Goal: Contribute content: Contribute content

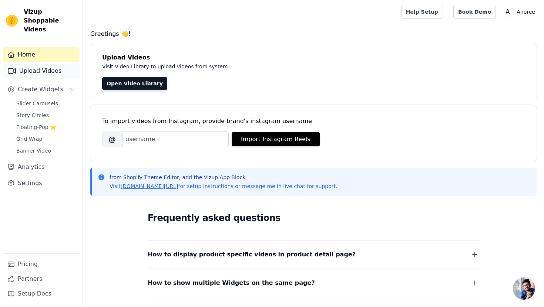
click at [42, 64] on link "Upload Videos" at bounding box center [41, 71] width 77 height 15
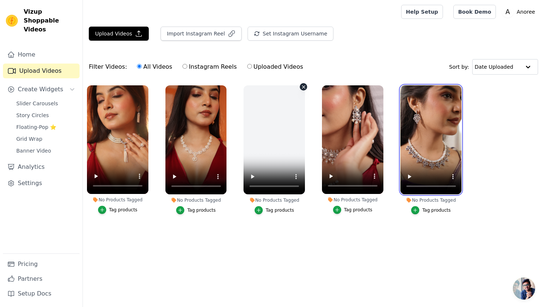
drag, startPoint x: 419, startPoint y: 156, endPoint x: 256, endPoint y: 152, distance: 163.1
click at [256, 152] on ul "No Products Tagged Tag products No Products Tagged Tag products No Products Tag…" at bounding box center [313, 157] width 461 height 152
drag, startPoint x: 455, startPoint y: 155, endPoint x: 428, endPoint y: 163, distance: 27.7
click at [428, 163] on video at bounding box center [430, 139] width 61 height 109
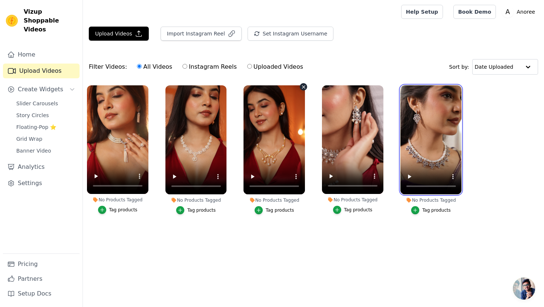
drag, startPoint x: 428, startPoint y: 163, endPoint x: 302, endPoint y: 114, distance: 135.2
click at [302, 114] on ul "No Products Tagged Tag products No Products Tagged Tag products No Products Tag…" at bounding box center [313, 157] width 461 height 152
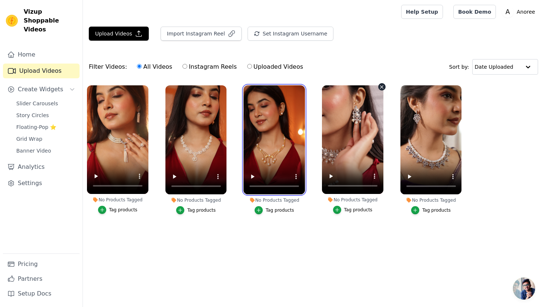
drag, startPoint x: 282, startPoint y: 135, endPoint x: 377, endPoint y: 130, distance: 95.6
click at [377, 130] on ul "No Products Tagged Tag products No Products Tagged Tag products No Products Tag…" at bounding box center [313, 157] width 461 height 152
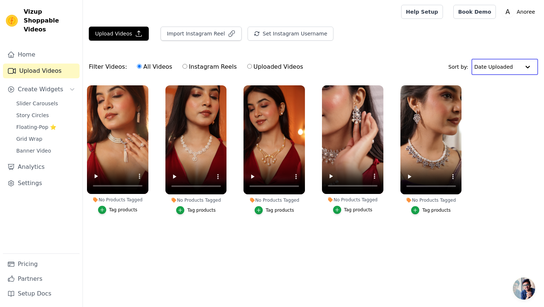
click at [505, 65] on input "text" at bounding box center [497, 67] width 46 height 15
click at [135, 237] on main "Upload Videos Import Instagram Reel Set Instagram Username Import Latest IG Ree…" at bounding box center [313, 137] width 461 height 227
click at [102, 33] on button "Upload Videos" at bounding box center [119, 34] width 60 height 14
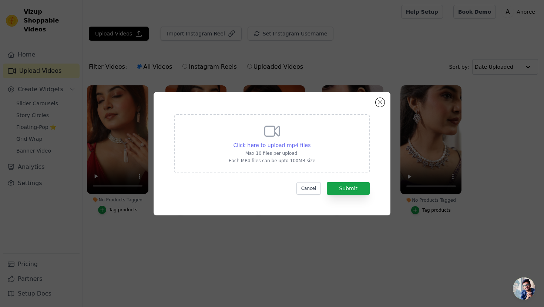
click at [287, 148] on span "Click here to upload mp4 files" at bounding box center [271, 145] width 77 height 6
click at [310, 142] on input "Click here to upload mp4 files Max 10 files per upload. Each MP4 files can be u…" at bounding box center [310, 141] width 0 height 0
click at [382, 103] on button "Close modal" at bounding box center [379, 102] width 9 height 9
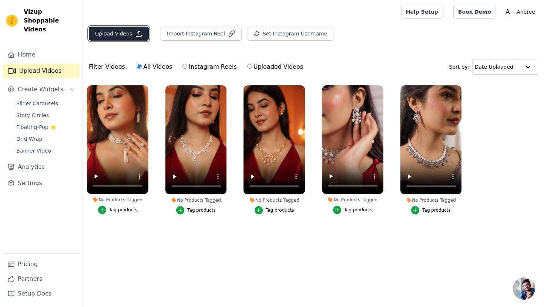
click at [135, 34] on icon "button" at bounding box center [138, 33] width 7 height 7
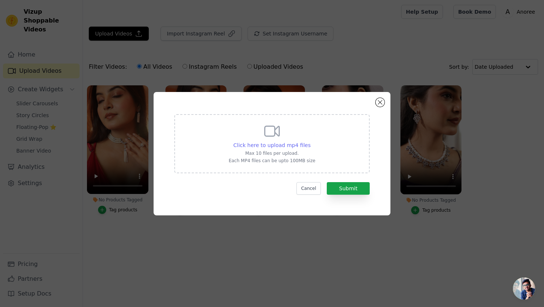
click at [269, 145] on span "Click here to upload mp4 files" at bounding box center [271, 145] width 77 height 6
click at [310, 142] on input "Click here to upload mp4 files Max 10 files per upload. Each MP4 files can be u…" at bounding box center [310, 141] width 0 height 0
click at [382, 104] on button "Close modal" at bounding box center [379, 102] width 9 height 9
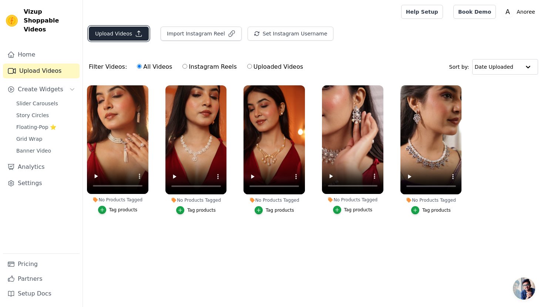
click at [128, 33] on button "Upload Videos" at bounding box center [119, 34] width 60 height 14
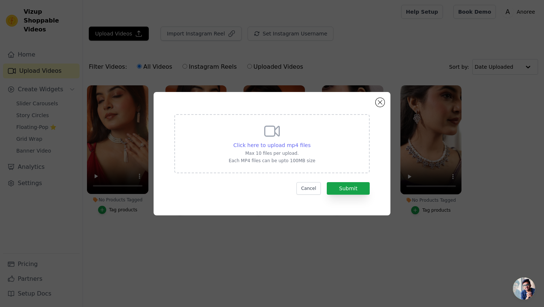
click at [268, 145] on span "Click here to upload mp4 files" at bounding box center [271, 145] width 77 height 6
click at [310, 142] on input "Click here to upload mp4 files Max 10 files per upload. Each MP4 files can be u…" at bounding box center [310, 141] width 0 height 0
click at [380, 104] on button "Close modal" at bounding box center [379, 102] width 9 height 9
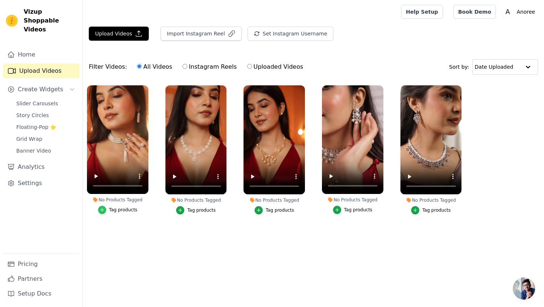
click at [104, 210] on icon "button" at bounding box center [101, 209] width 5 height 5
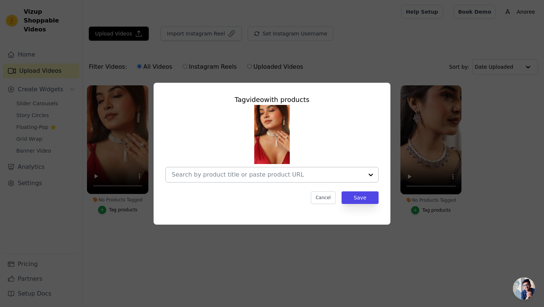
click at [233, 177] on input "No Products Tagged Tag video with products Cancel Save Tag products" at bounding box center [268, 174] width 192 height 7
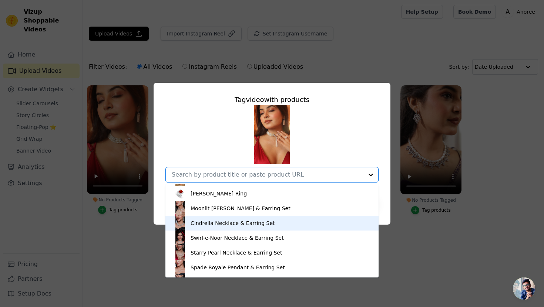
scroll to position [547, 0]
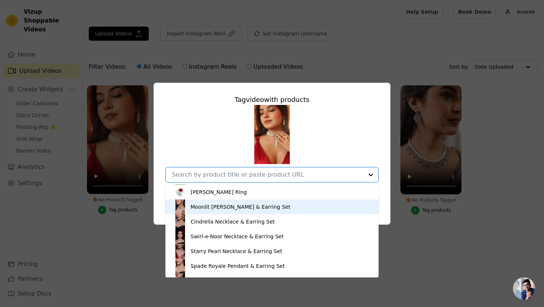
click at [224, 206] on div "Moonlit Grace Choker & Earring Set" at bounding box center [240, 206] width 100 height 7
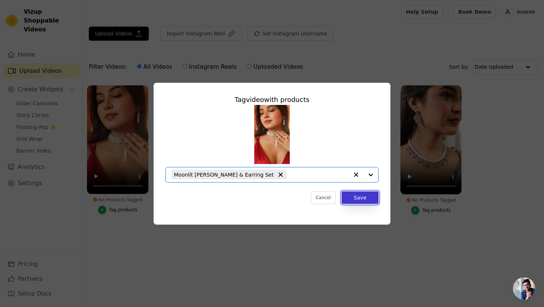
click at [363, 195] on button "Save" at bounding box center [359, 198] width 37 height 13
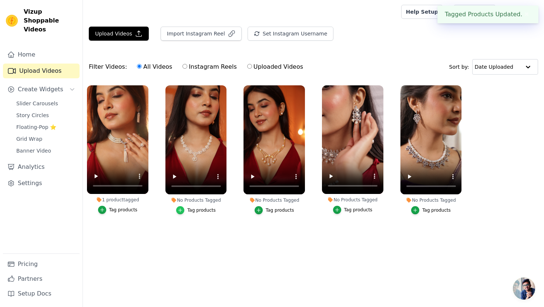
click at [183, 210] on icon "button" at bounding box center [179, 210] width 5 height 5
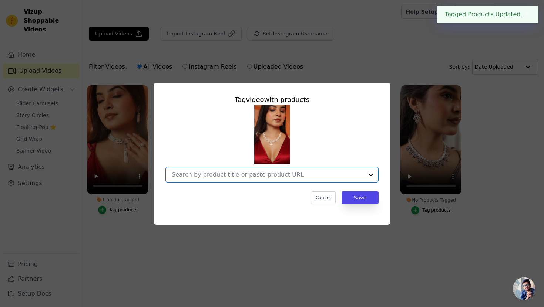
click at [270, 175] on input "No Products Tagged Tag video with products Option undefined, selected. Select i…" at bounding box center [268, 174] width 192 height 7
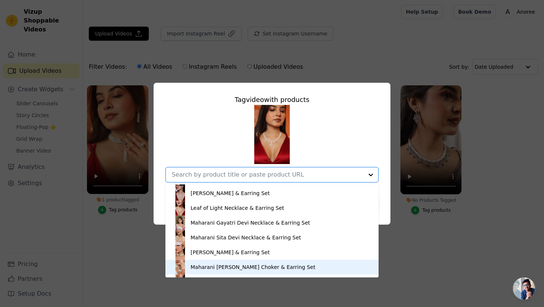
scroll to position [622, 0]
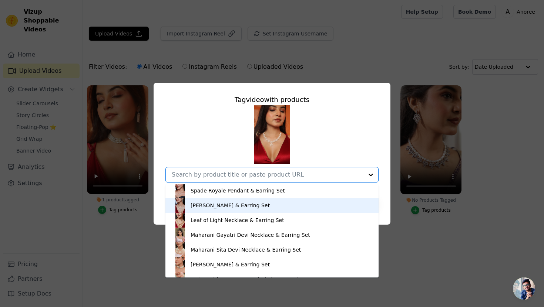
click at [228, 208] on div "Princess Diana Necklace & Earring Set" at bounding box center [229, 205] width 79 height 7
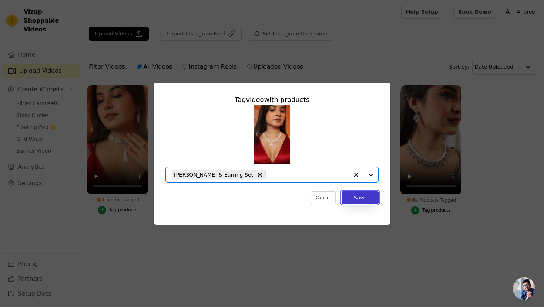
click at [364, 196] on button "Save" at bounding box center [359, 198] width 37 height 13
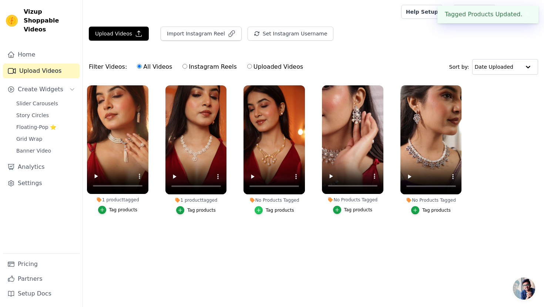
click at [260, 210] on icon "button" at bounding box center [258, 210] width 5 height 5
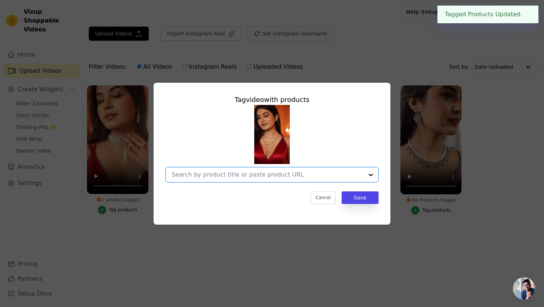
click at [227, 176] on input "No Products Tagged Tag video with products Option undefined, selected. Select i…" at bounding box center [268, 174] width 192 height 7
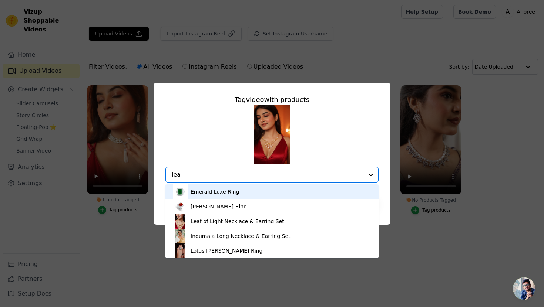
type input "leaf"
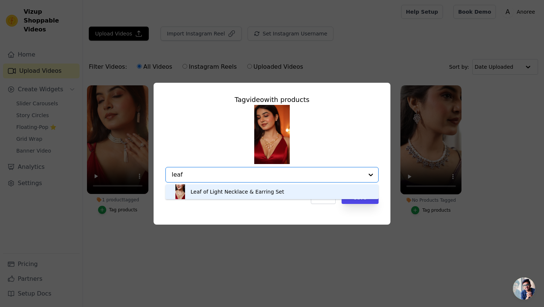
click at [217, 192] on div "Leaf of Light Necklace & Earring Set" at bounding box center [237, 191] width 94 height 7
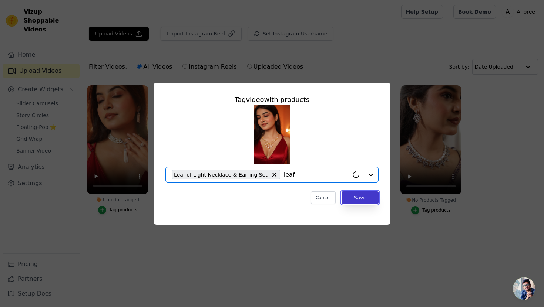
click at [363, 199] on button "Save" at bounding box center [359, 198] width 37 height 13
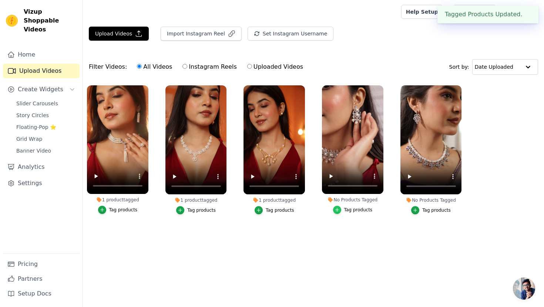
click at [339, 212] on icon "button" at bounding box center [336, 209] width 5 height 5
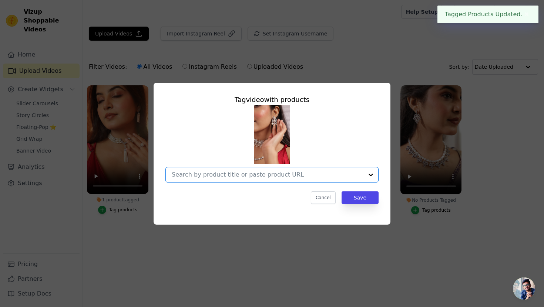
click at [305, 175] on input "No Products Tagged Tag video with products Option undefined, selected. Select i…" at bounding box center [268, 174] width 192 height 7
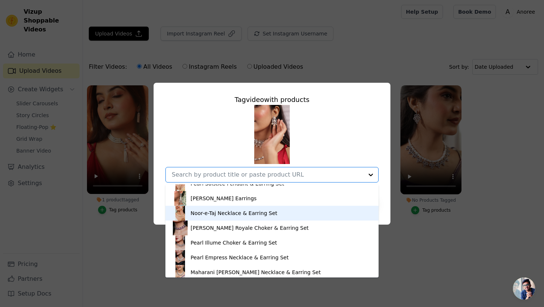
scroll to position [765, 0]
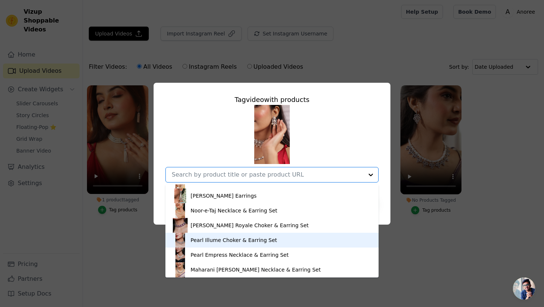
click at [222, 240] on div "Pearl Illume Choker & Earring Set" at bounding box center [233, 240] width 87 height 7
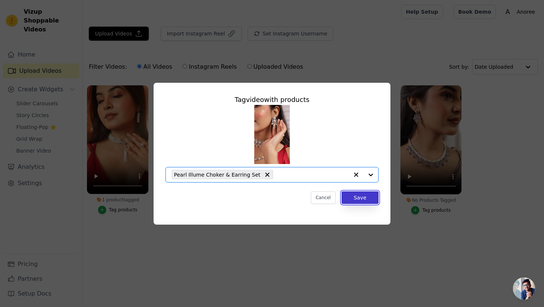
click at [362, 197] on button "Save" at bounding box center [359, 198] width 37 height 13
click at [373, 199] on div "No Products Tagged" at bounding box center [352, 200] width 61 height 6
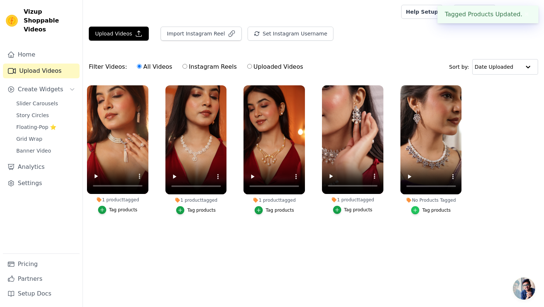
click at [419, 209] on div "button" at bounding box center [415, 210] width 8 height 8
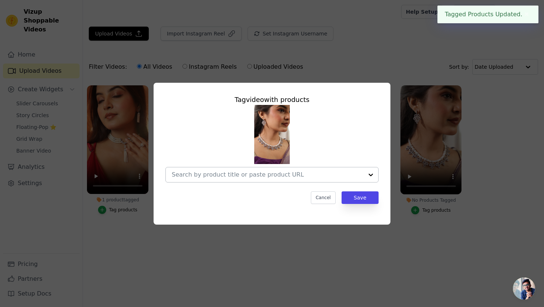
click at [303, 177] on input "No Products Tagged Tag video with products Cancel Save Tag products" at bounding box center [268, 174] width 192 height 7
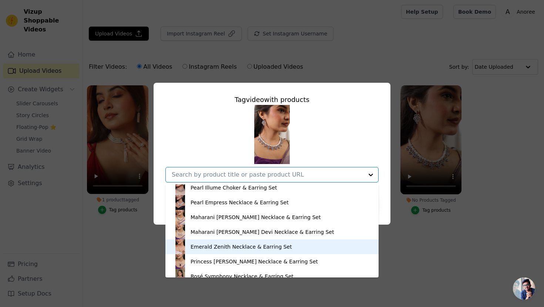
scroll to position [801, 0]
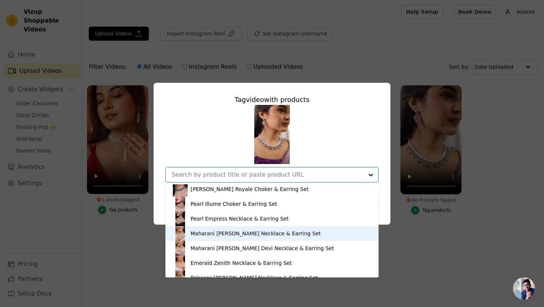
click at [238, 234] on div "Maharani Indira Devi Necklace & Earring Set" at bounding box center [255, 233] width 130 height 7
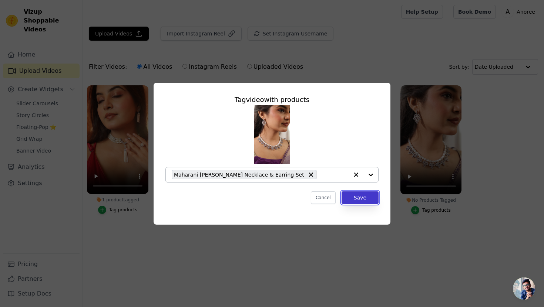
click at [366, 196] on button "Save" at bounding box center [359, 198] width 37 height 13
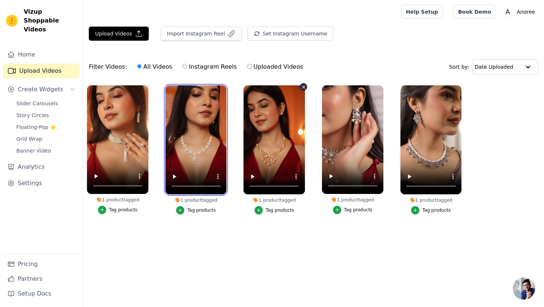
drag, startPoint x: 198, startPoint y: 132, endPoint x: 274, endPoint y: 132, distance: 75.8
click at [274, 132] on ul "1 product tagged Tag products 1 product tagged Tag products 1 product tagged Ta…" at bounding box center [313, 157] width 461 height 152
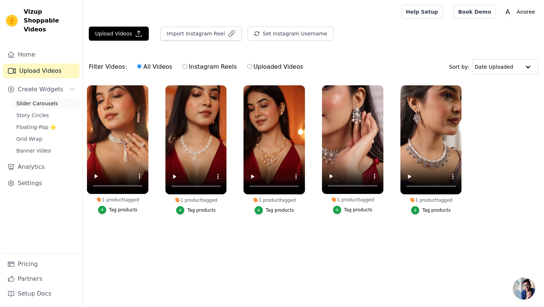
click at [36, 100] on span "Slider Carousels" at bounding box center [37, 103] width 42 height 7
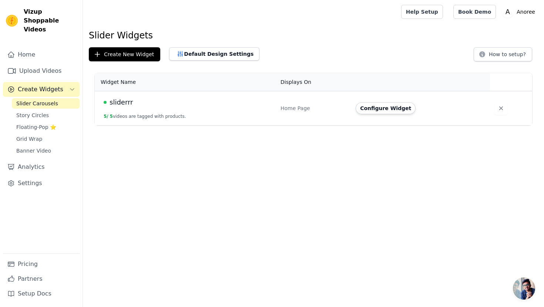
click at [146, 117] on button "5 / 5 videos are tagged with products." at bounding box center [145, 117] width 82 height 6
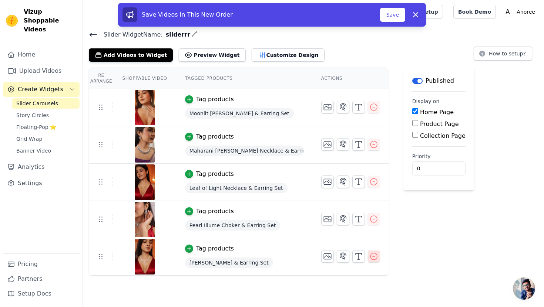
click at [370, 255] on icon "button" at bounding box center [373, 256] width 9 height 9
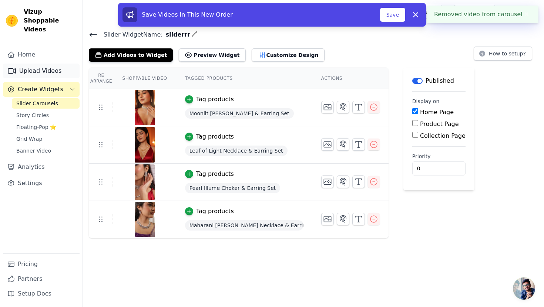
click at [38, 65] on link "Upload Videos" at bounding box center [41, 71] width 77 height 15
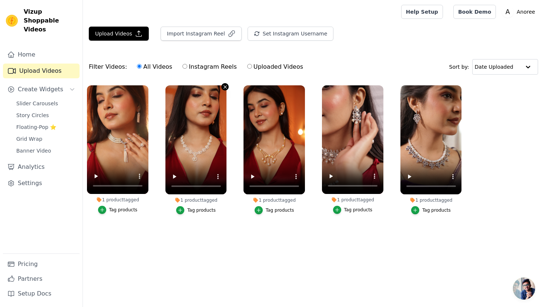
click at [224, 86] on icon "button" at bounding box center [225, 86] width 3 height 3
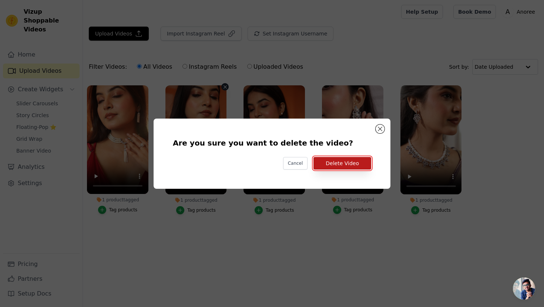
click at [356, 163] on button "Delete Video" at bounding box center [342, 163] width 58 height 13
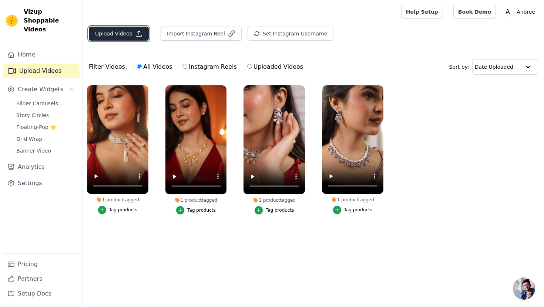
click at [132, 31] on button "Upload Videos" at bounding box center [119, 34] width 60 height 14
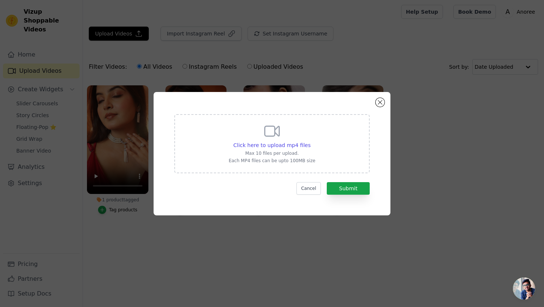
click at [276, 150] on div "Click here to upload mp4 files Max 10 files per upload. Each MP4 files can be u…" at bounding box center [271, 142] width 87 height 41
click at [310, 142] on input "Click here to upload mp4 files Max 10 files per upload. Each MP4 files can be u…" at bounding box center [310, 141] width 0 height 0
click at [312, 190] on button "Cancel" at bounding box center [308, 188] width 25 height 13
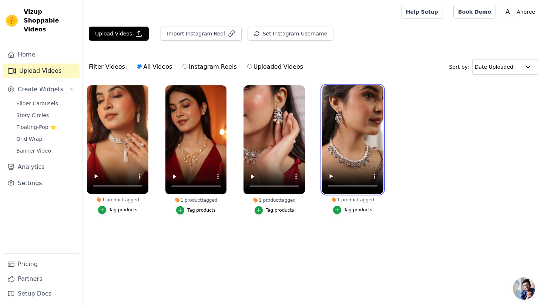
drag, startPoint x: 360, startPoint y: 145, endPoint x: 233, endPoint y: 152, distance: 127.4
click at [233, 152] on ul "1 product tagged Tag products 1 product tagged Tag products 1 product tagged Ta…" at bounding box center [313, 157] width 461 height 152
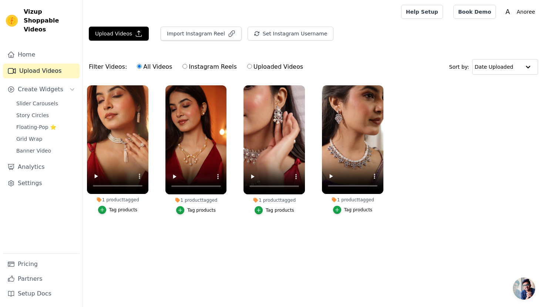
click at [253, 67] on label "Uploaded Videos" at bounding box center [275, 67] width 57 height 10
click at [252, 67] on input "Uploaded Videos" at bounding box center [249, 66] width 5 height 5
radio input "true"
click at [161, 66] on label "All Videos" at bounding box center [154, 67] width 36 height 10
click at [142, 66] on input "All Videos" at bounding box center [139, 66] width 5 height 5
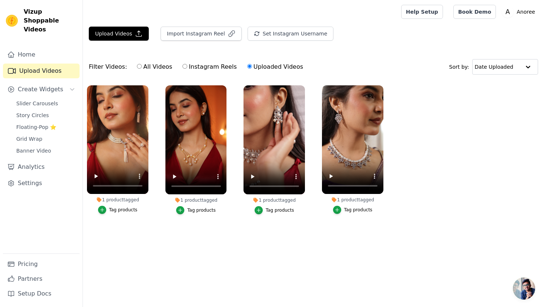
radio input "true"
click at [132, 35] on button "Upload Videos" at bounding box center [119, 34] width 60 height 14
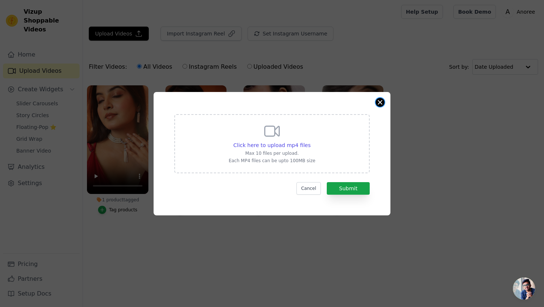
click at [382, 105] on button "Close modal" at bounding box center [379, 102] width 9 height 9
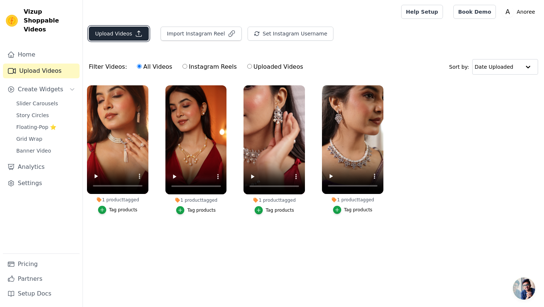
click at [131, 31] on button "Upload Videos" at bounding box center [119, 34] width 60 height 14
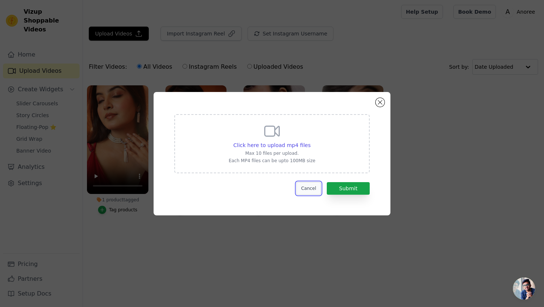
click at [318, 189] on button "Cancel" at bounding box center [308, 188] width 25 height 13
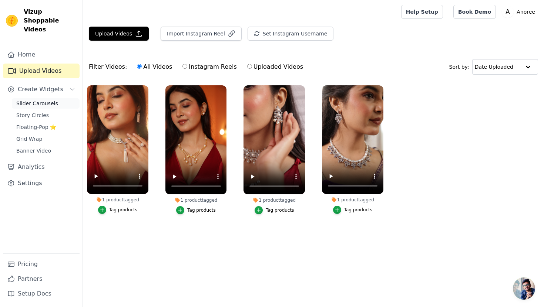
click at [52, 98] on link "Slider Carousels" at bounding box center [46, 103] width 68 height 10
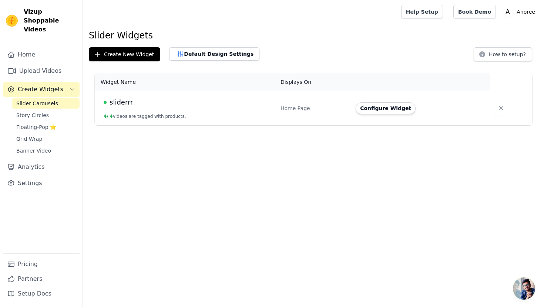
click at [135, 116] on button "4 / 4 videos are tagged with products." at bounding box center [145, 117] width 82 height 6
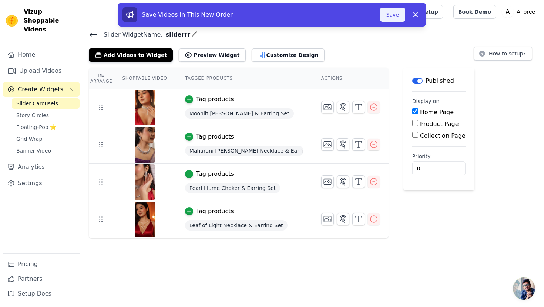
click at [397, 16] on button "Save" at bounding box center [392, 15] width 25 height 14
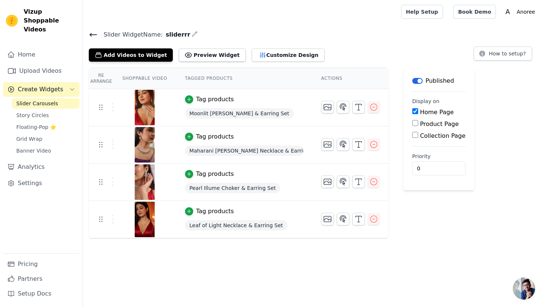
click at [92, 35] on icon at bounding box center [93, 34] width 9 height 9
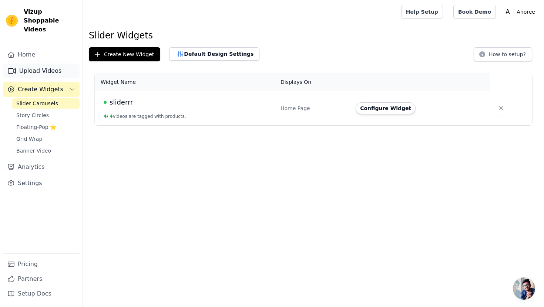
click at [45, 64] on link "Upload Videos" at bounding box center [41, 71] width 77 height 15
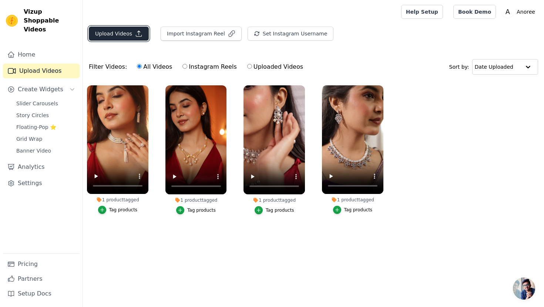
click at [139, 30] on icon "button" at bounding box center [138, 33] width 7 height 7
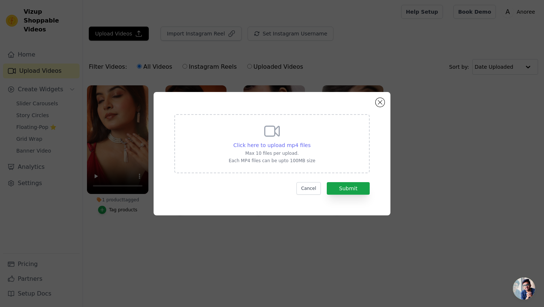
click at [281, 143] on span "Click here to upload mp4 files" at bounding box center [271, 145] width 77 height 6
click at [310, 142] on input "Click here to upload mp4 files Max 10 files per upload. Each MP4 files can be u…" at bounding box center [310, 141] width 0 height 0
click at [378, 104] on button "Close modal" at bounding box center [379, 102] width 9 height 9
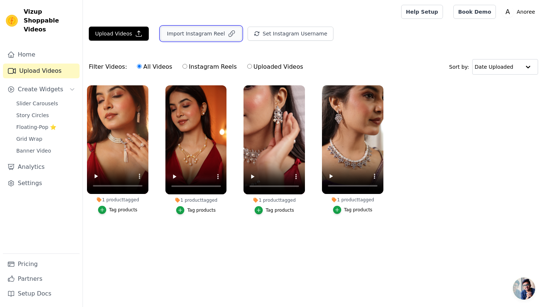
click at [228, 33] on icon "button" at bounding box center [231, 34] width 6 height 6
click at [124, 31] on button "Upload Videos" at bounding box center [119, 34] width 60 height 14
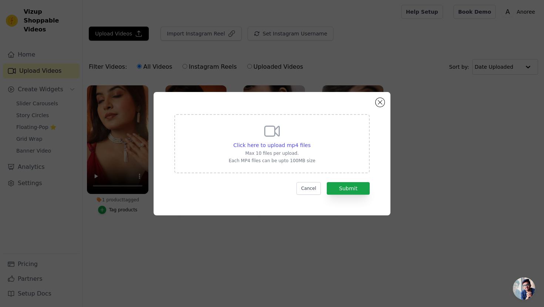
click at [269, 141] on div "Click here to upload mp4 files Max 10 files per upload. Each MP4 files can be u…" at bounding box center [271, 142] width 87 height 41
click at [310, 141] on input "Click here to upload mp4 files Max 10 files per upload. Each MP4 files can be u…" at bounding box center [310, 141] width 0 height 0
click at [379, 103] on button "Close modal" at bounding box center [379, 102] width 9 height 9
